Goal: Complete application form

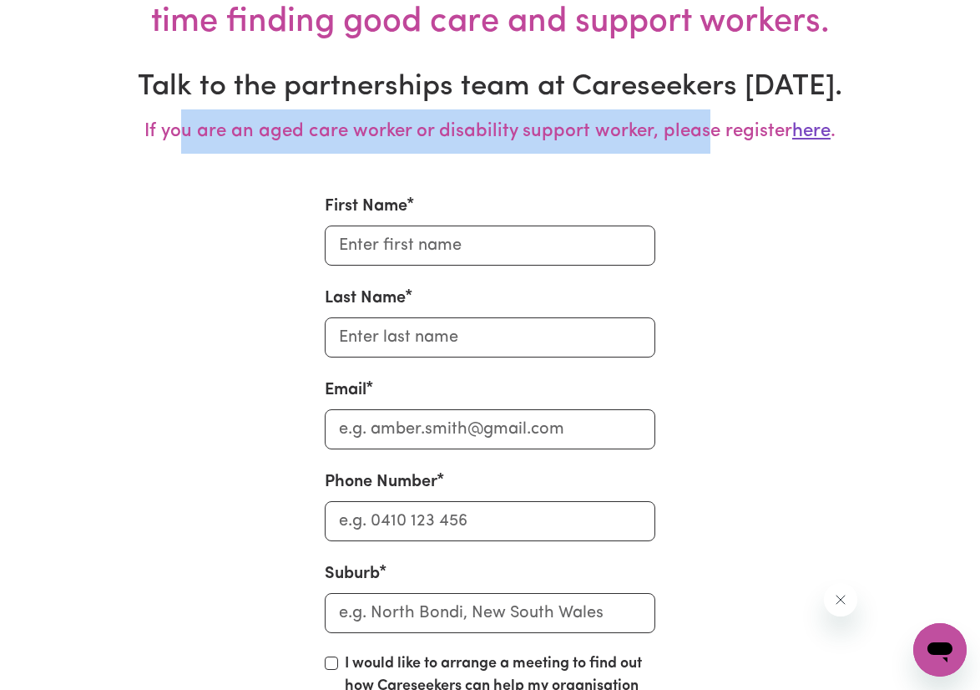
scroll to position [6763, 0]
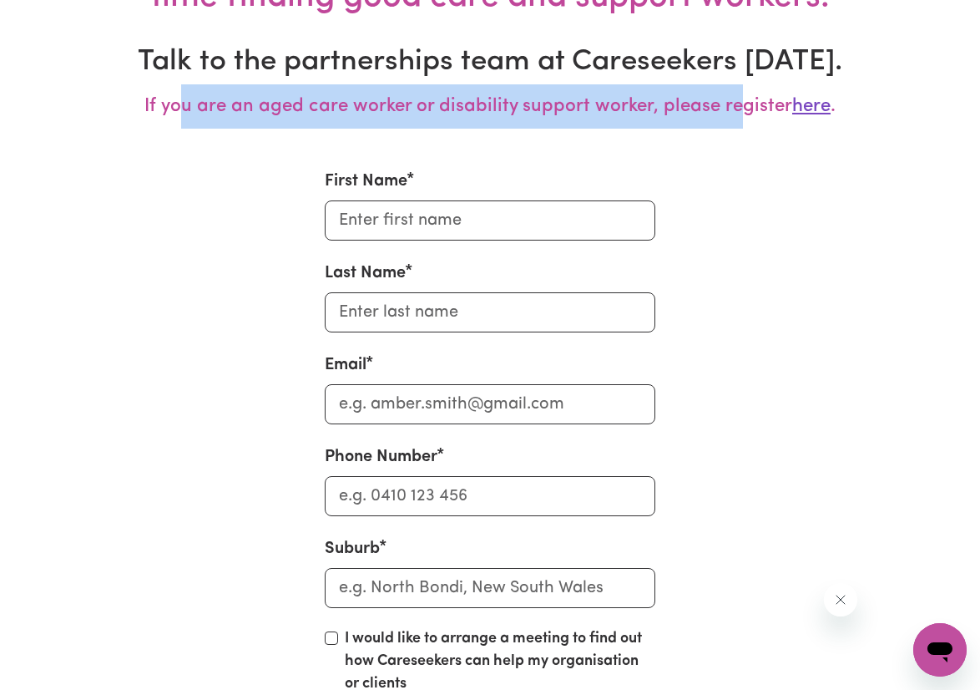
drag, startPoint x: 184, startPoint y: 96, endPoint x: 741, endPoint y: 97, distance: 557.0
click at [741, 97] on h5 "If you are an aged care worker or disability support worker, please register he…" at bounding box center [490, 106] width 784 height 44
click at [690, 114] on h5 "If you are an aged care worker or disability support worker, please register he…" at bounding box center [490, 106] width 784 height 44
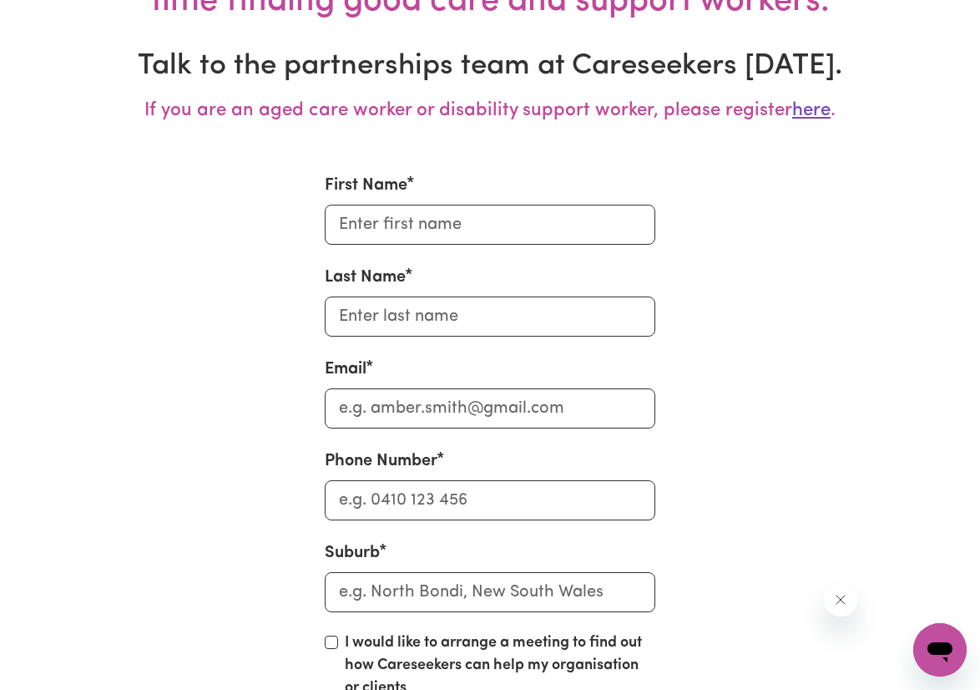
scroll to position [6757, 0]
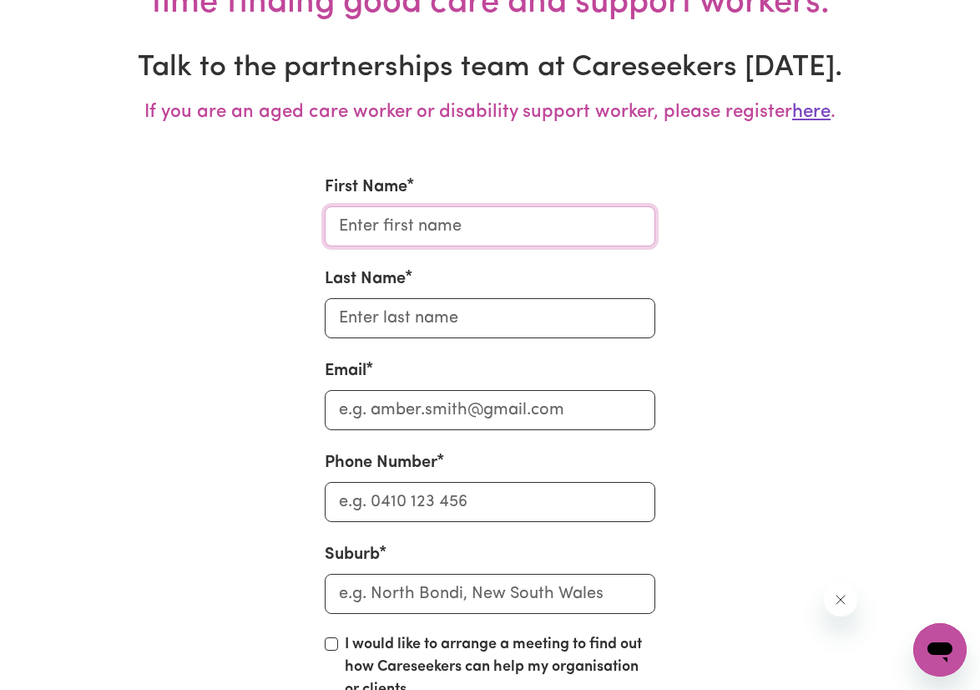
click at [503, 216] on input "First Name" at bounding box center [490, 226] width 331 height 40
type input "Regine"
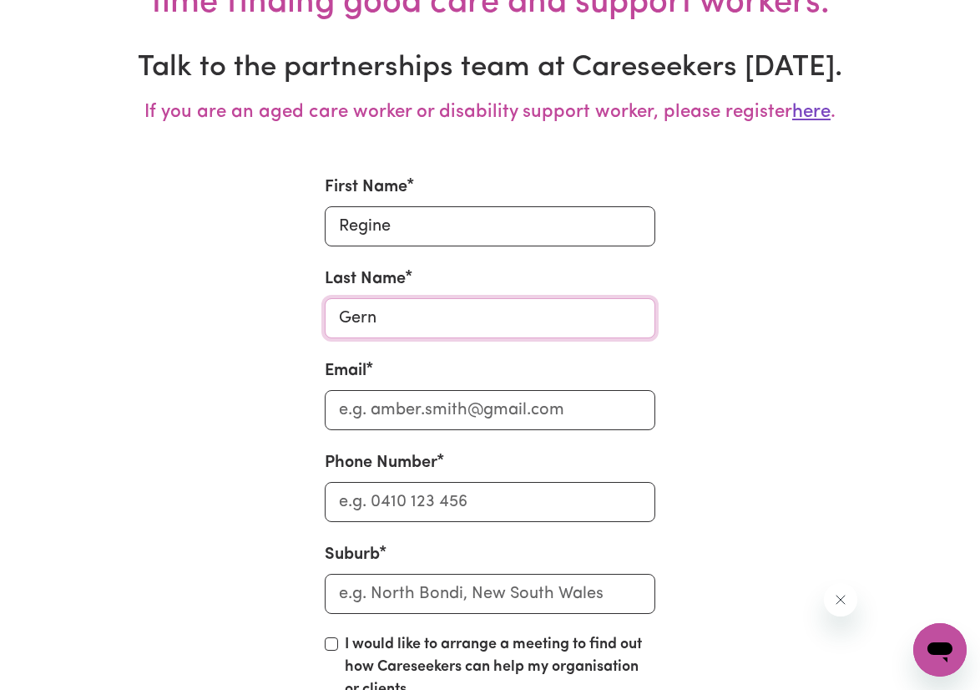
scroll to position [6851, 0]
type input "Gerna"
type input "[EMAIL_ADDRESS][DOMAIN_NAME]"
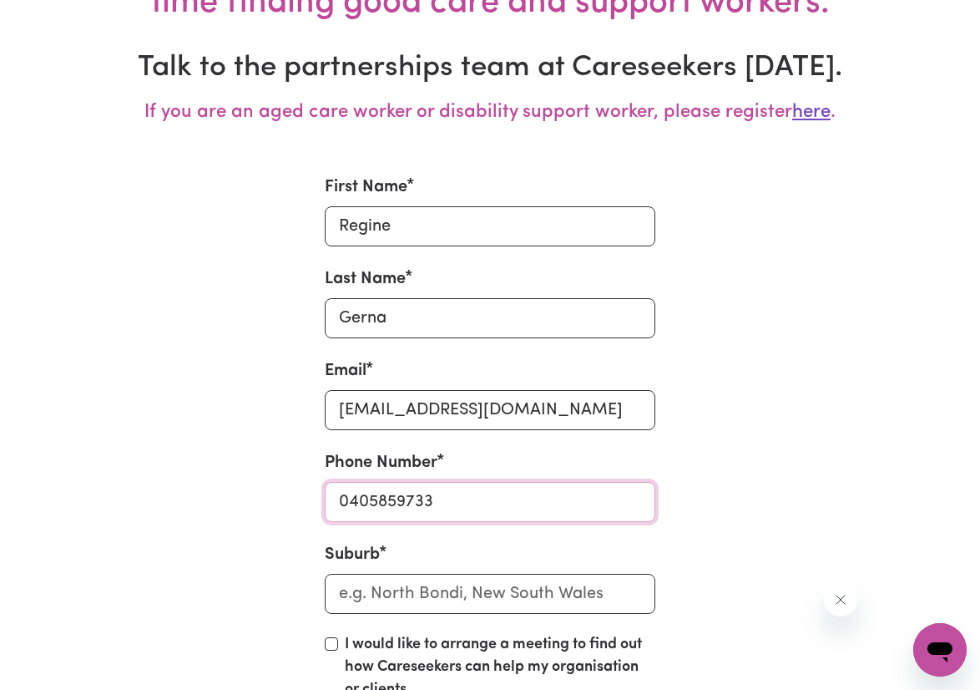
type input "0405859733"
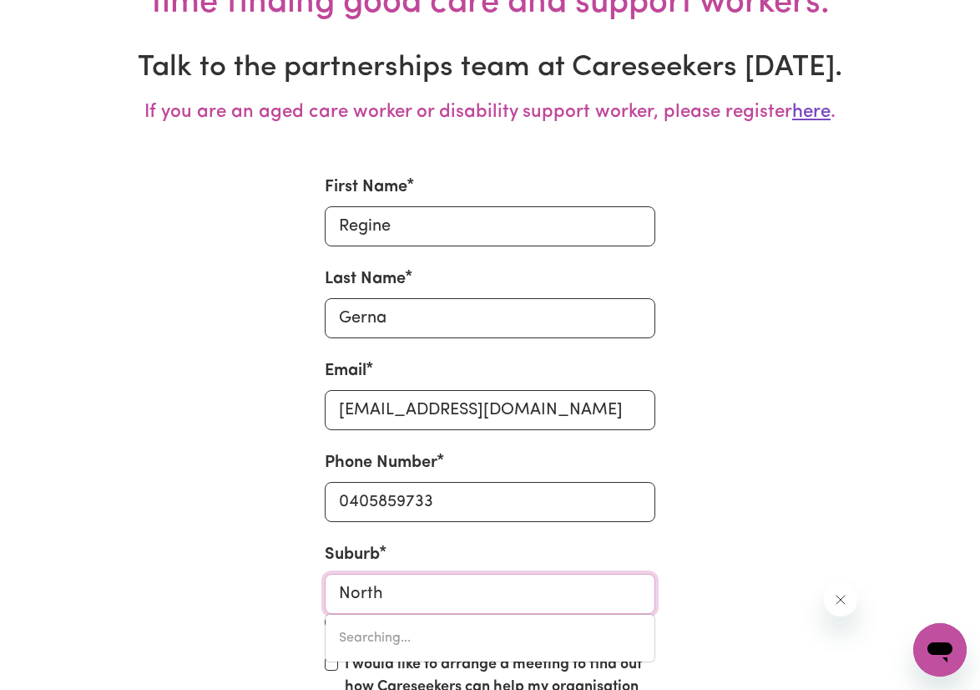
type input "North"
type input "[GEOGRAPHIC_DATA], [GEOGRAPHIC_DATA], 5006"
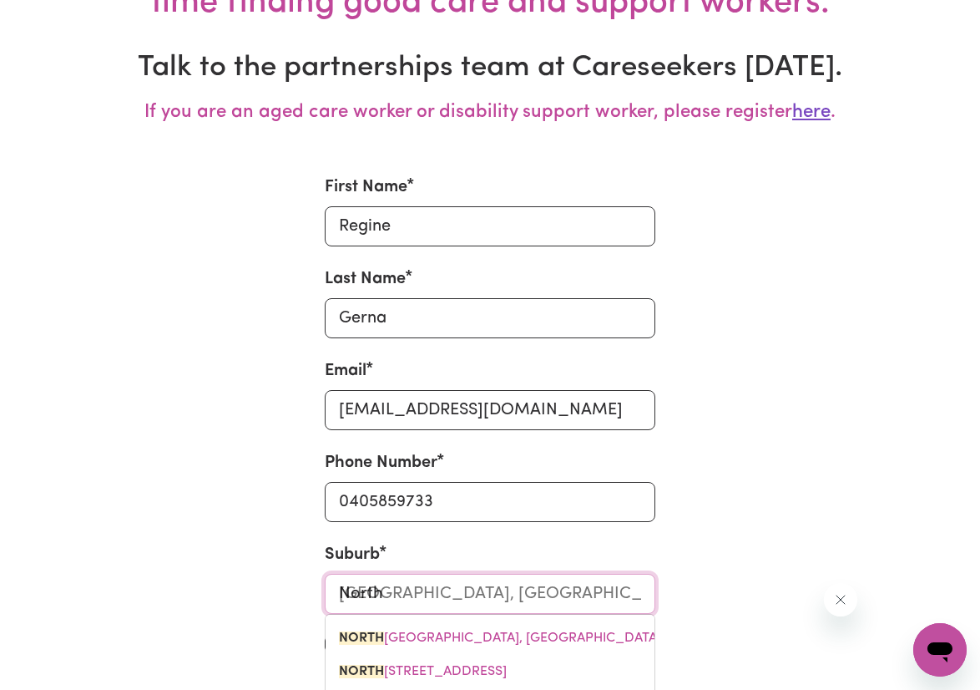
type input "North S"
type input "North Str"
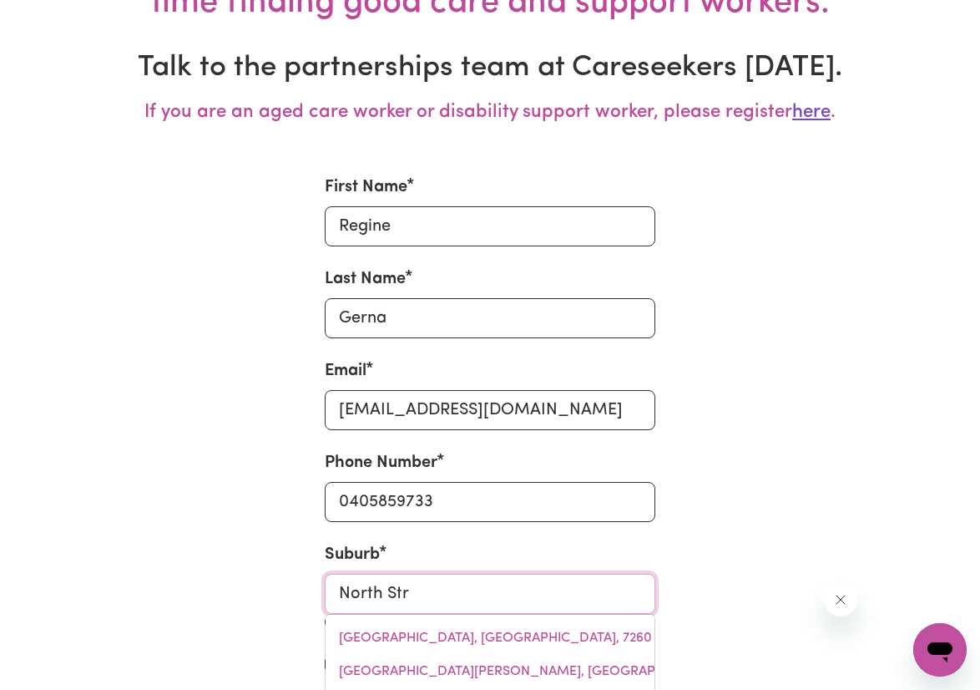
type input "[STREET_ADDRESS]"
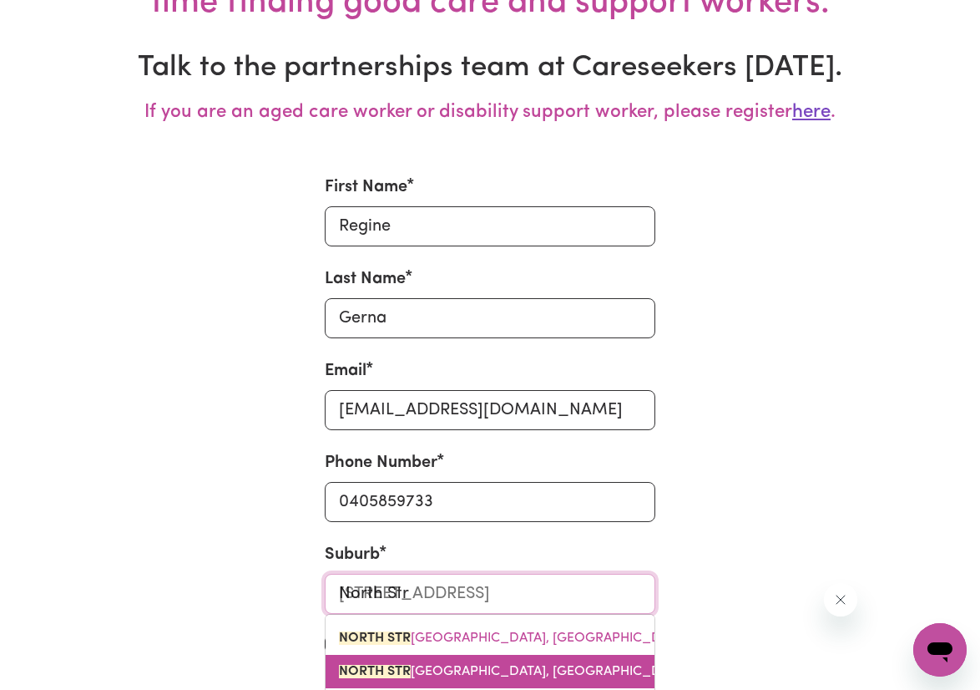
click at [544, 665] on span "[GEOGRAPHIC_DATA], [GEOGRAPHIC_DATA], 2137" at bounding box center [529, 671] width 381 height 13
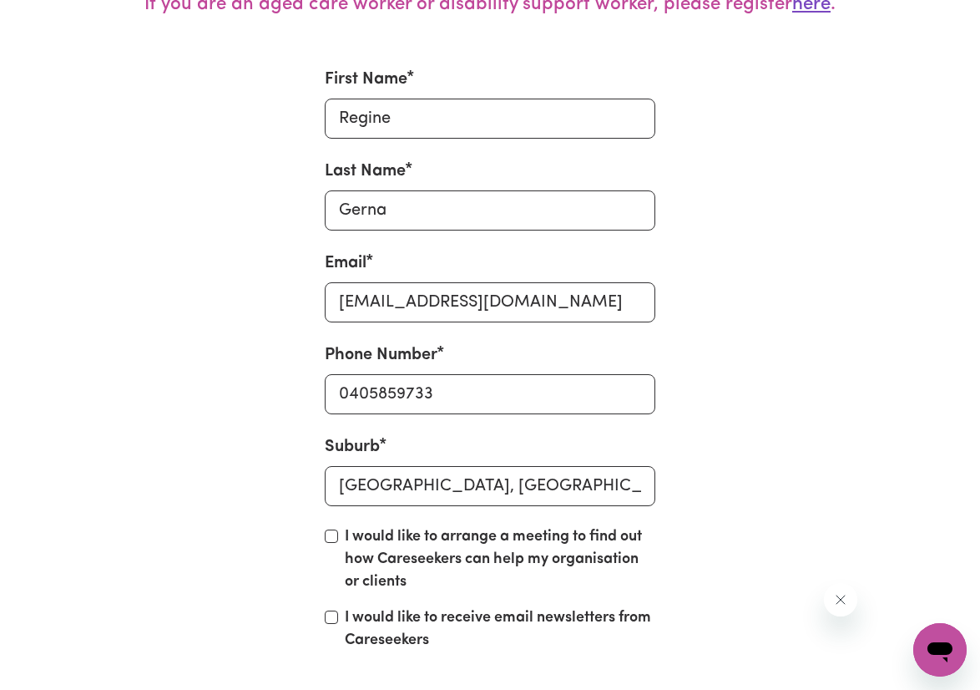
scroll to position [6934, 0]
click at [329, 529] on input "I would like to arrange a meeting to find out how Careseekers can help my organ…" at bounding box center [331, 535] width 13 height 13
checkbox input "true"
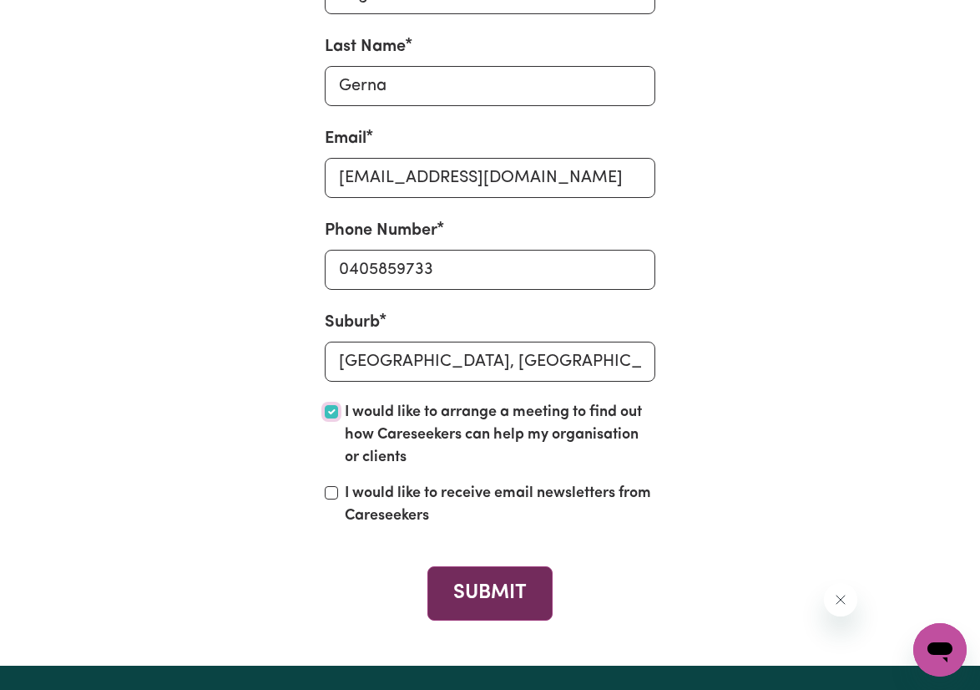
scroll to position [7068, 0]
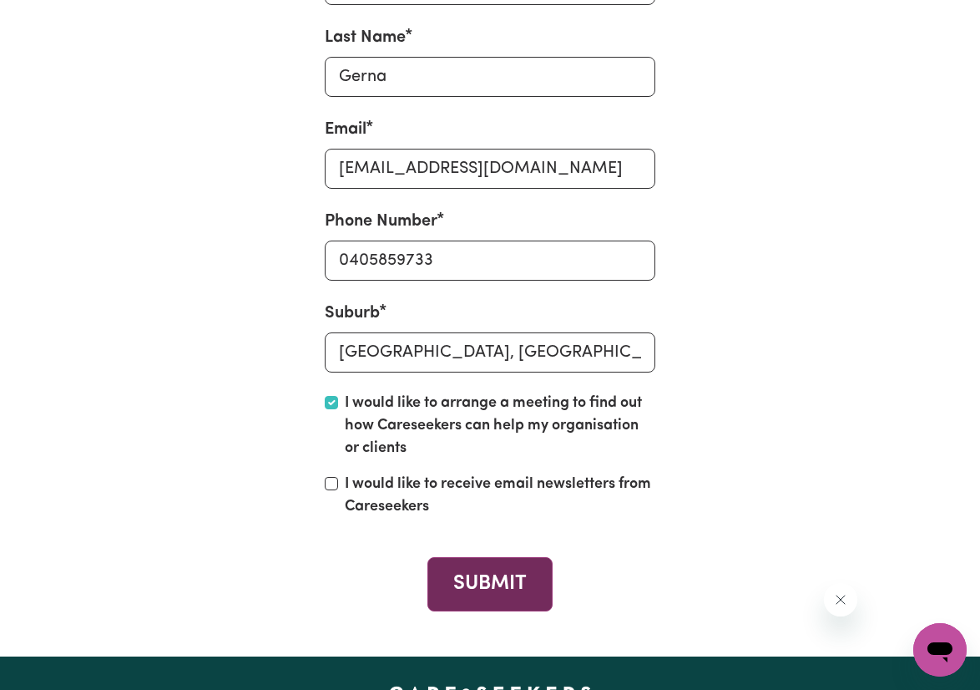
click at [488, 572] on button "SUBMIT" at bounding box center [490, 584] width 124 height 54
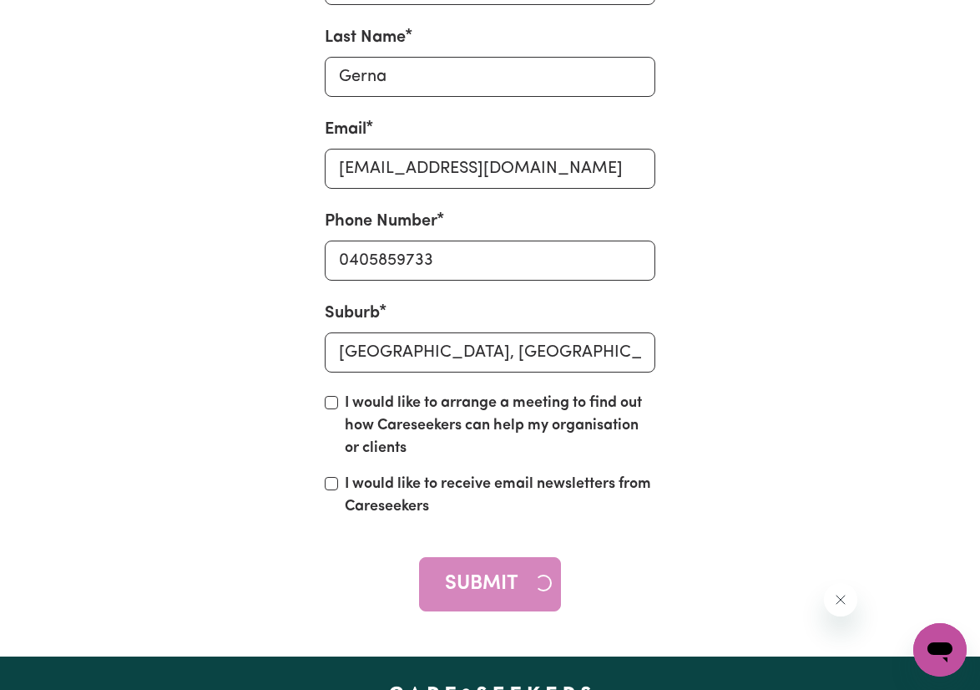
checkbox input "false"
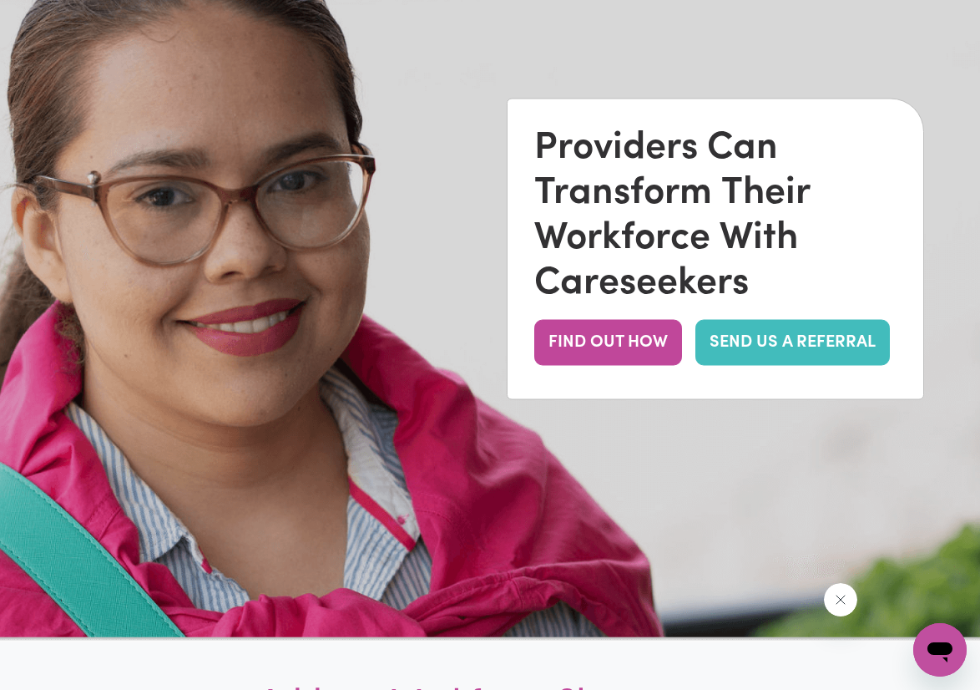
scroll to position [0, 0]
